Goal: Task Accomplishment & Management: Use online tool/utility

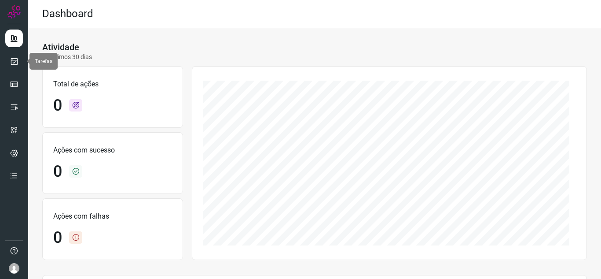
click at [18, 63] on icon at bounding box center [14, 61] width 9 height 9
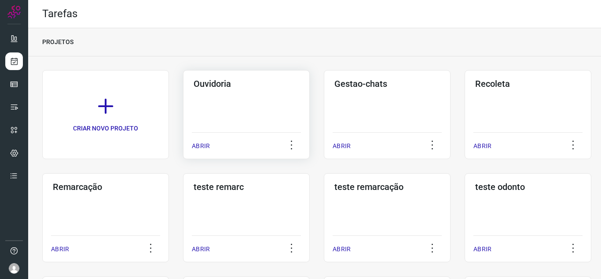
click at [205, 142] on p "ABRIR" at bounding box center [201, 145] width 18 height 9
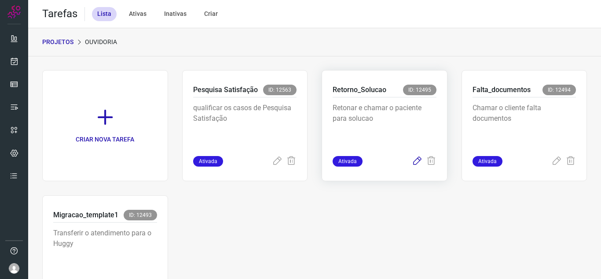
click at [415, 158] on icon at bounding box center [417, 161] width 11 height 11
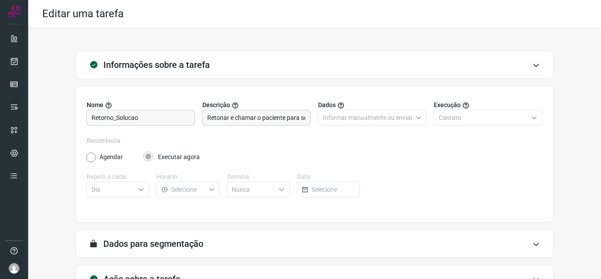
scroll to position [65, 0]
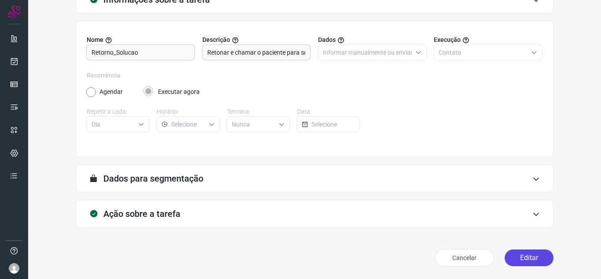
click at [516, 254] on button "Editar" at bounding box center [529, 257] width 49 height 17
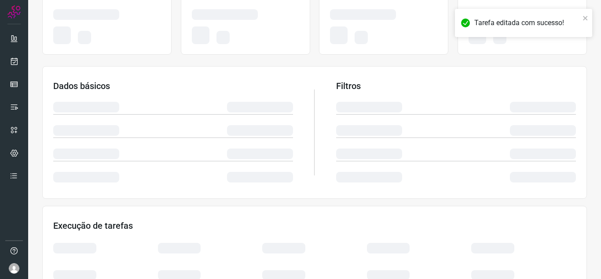
scroll to position [153, 0]
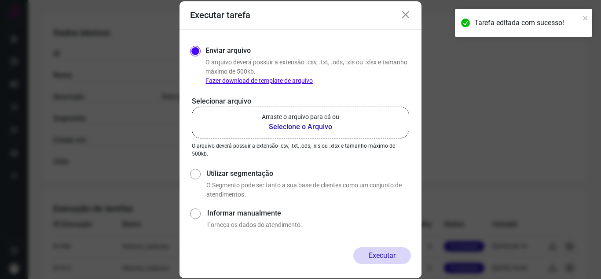
click at [287, 119] on p "Arraste o arquivo para cá ou" at bounding box center [300, 116] width 77 height 9
click at [0, 0] on input "Arraste o arquivo para cá ou Selecione o Arquivo" at bounding box center [0, 0] width 0 height 0
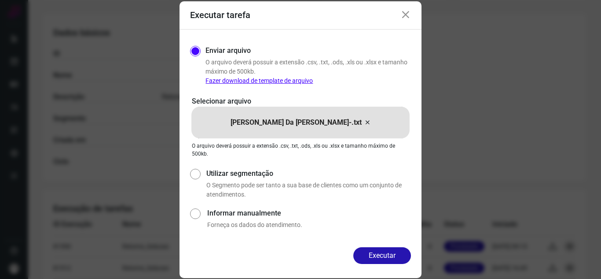
click at [380, 250] on button "Executar" at bounding box center [383, 255] width 58 height 17
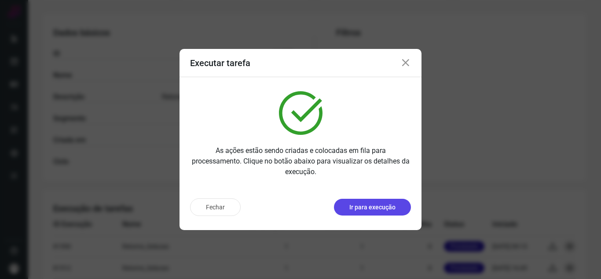
click at [394, 204] on p "Ir para execução" at bounding box center [373, 207] width 46 height 9
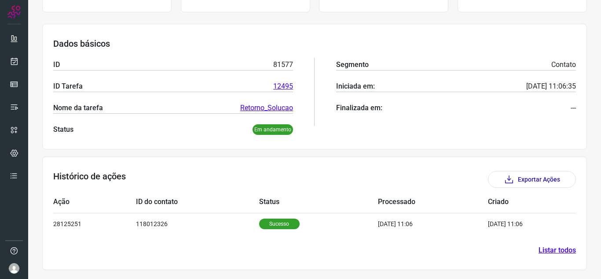
scroll to position [106, 0]
